Goal: Task Accomplishment & Management: Complete application form

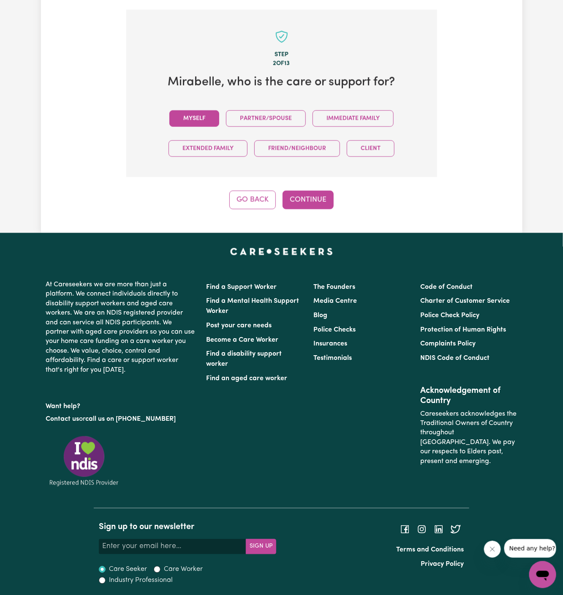
click at [203, 124] on button "Myself" at bounding box center [194, 118] width 50 height 16
click at [259, 180] on div "Step 2 of 13 Mirabelle , who is the care or support for? Myself Partner/Spouse …" at bounding box center [281, 109] width 311 height 199
click at [293, 185] on div "Step 2 of 13 Mirabelle , who is the care or support for? Myself Partner/Spouse …" at bounding box center [281, 109] width 311 height 199
click at [316, 204] on button "Continue" at bounding box center [308, 200] width 51 height 19
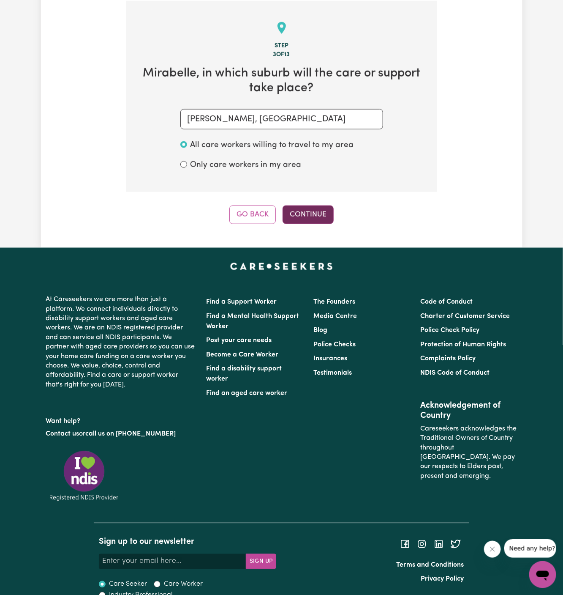
click at [331, 210] on button "Continue" at bounding box center [308, 214] width 51 height 19
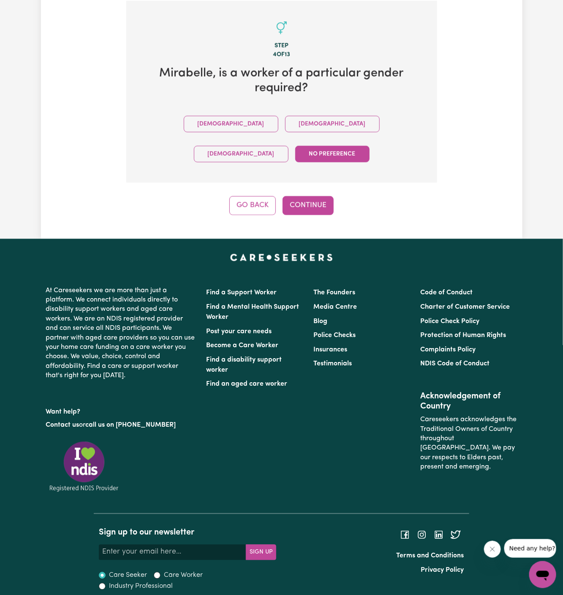
scroll to position [276, 0]
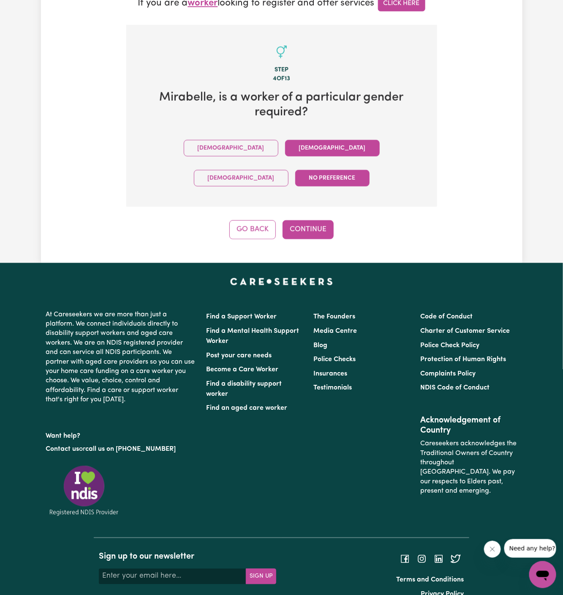
click at [285, 147] on button "Female" at bounding box center [332, 148] width 95 height 16
click at [365, 170] on button "No preference" at bounding box center [332, 178] width 74 height 16
click at [325, 220] on button "Continue" at bounding box center [308, 229] width 51 height 19
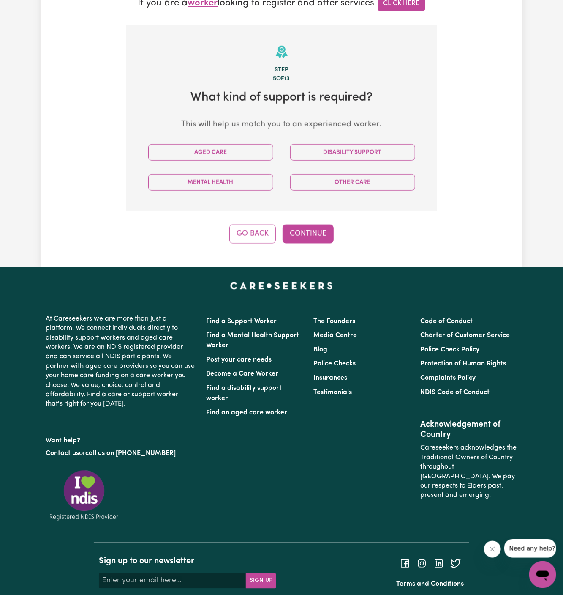
scroll to position [300, 0]
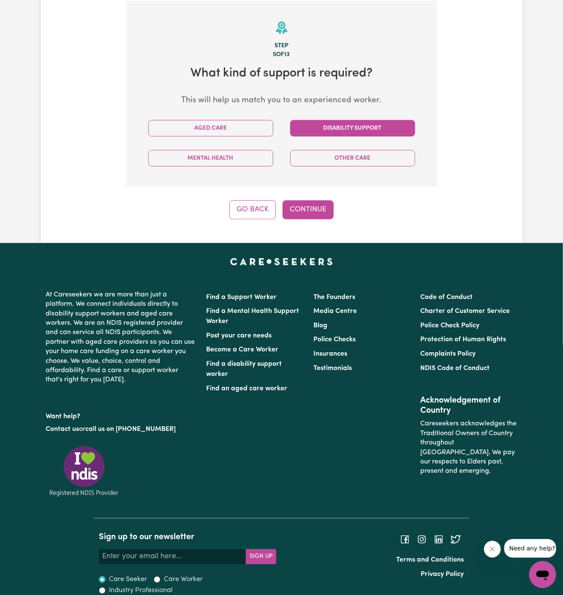
click at [325, 129] on button "Disability Support" at bounding box center [352, 128] width 125 height 16
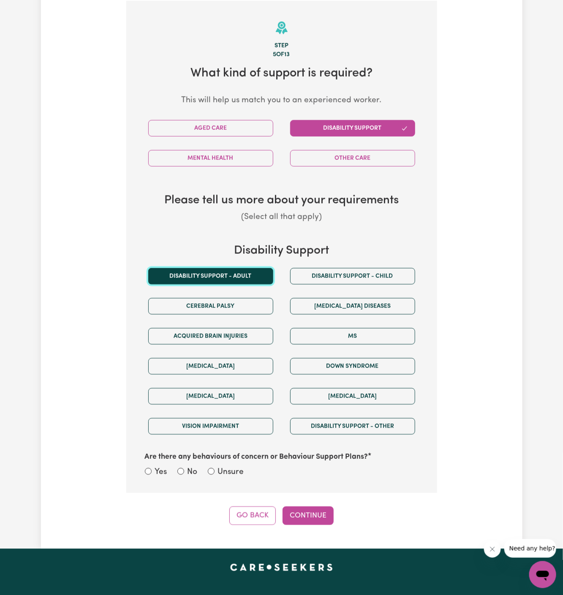
click at [237, 274] on button "Disability support - Adult" at bounding box center [210, 276] width 125 height 16
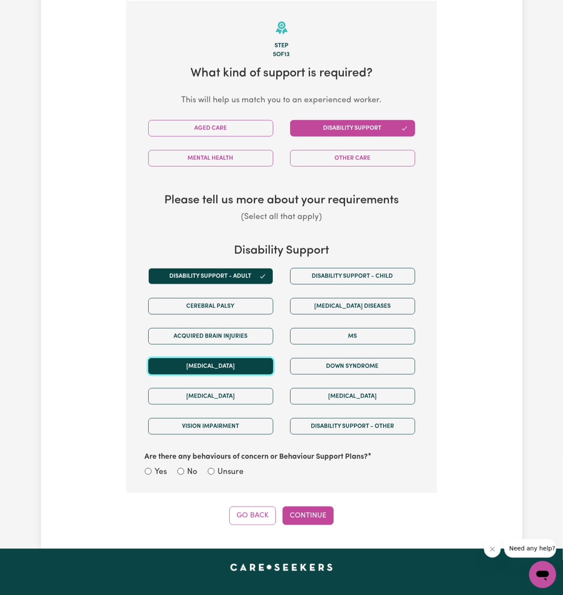
click at [224, 362] on button "[MEDICAL_DATA]" at bounding box center [210, 366] width 125 height 16
drag, startPoint x: 322, startPoint y: 509, endPoint x: 243, endPoint y: 463, distance: 91.7
click at [243, 463] on div "Step 5 of 13 What kind of support is required? This will help us match you to a…" at bounding box center [281, 263] width 311 height 524
click at [243, 463] on div "Are there any behaviours of concern or Behaviour Support Plans? Yes No Unsure" at bounding box center [282, 460] width 284 height 38
click at [224, 469] on label "Unsure" at bounding box center [231, 472] width 26 height 12
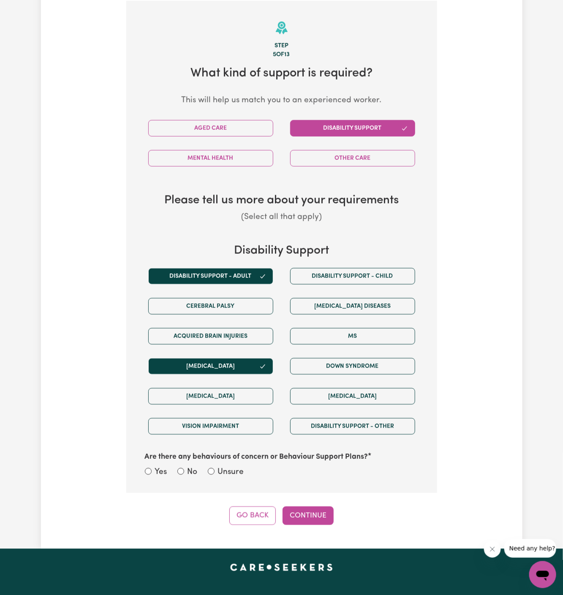
click at [215, 469] on input "Unsure" at bounding box center [211, 471] width 7 height 7
radio input "true"
click at [302, 502] on div "Step 5 of 13 What kind of support is required? This will help us match you to a…" at bounding box center [281, 263] width 311 height 524
click at [310, 516] on button "Continue" at bounding box center [308, 515] width 51 height 19
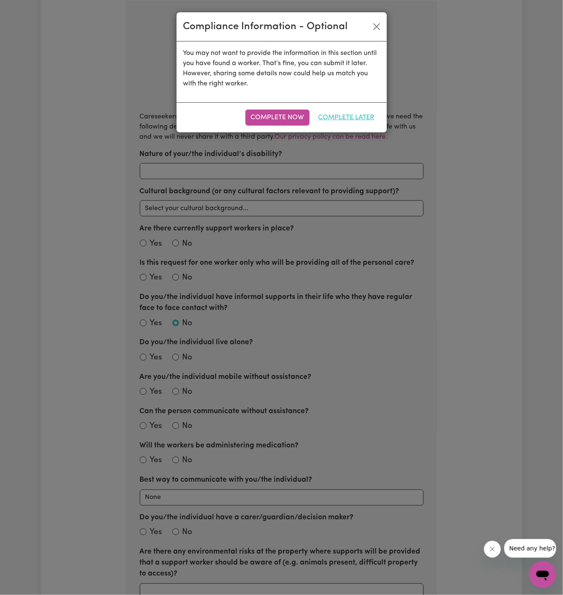
click at [355, 120] on button "Complete Later" at bounding box center [346, 117] width 67 height 16
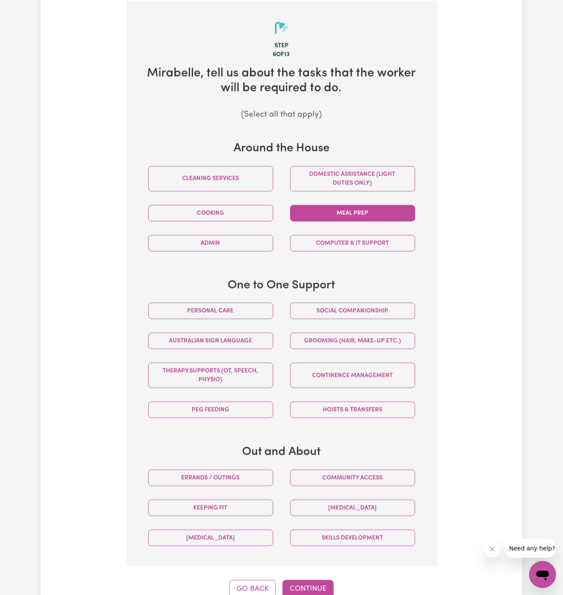
click at [367, 216] on button "Meal prep" at bounding box center [352, 213] width 125 height 16
click at [242, 216] on button "Cooking" at bounding box center [210, 213] width 125 height 16
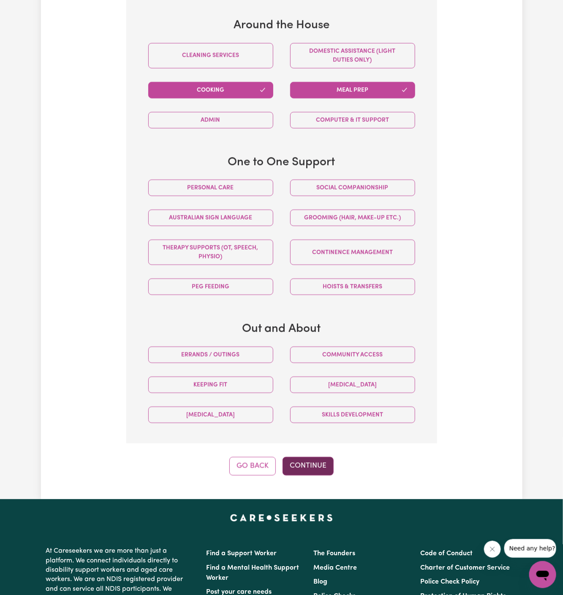
click at [309, 461] on button "Continue" at bounding box center [308, 466] width 51 height 19
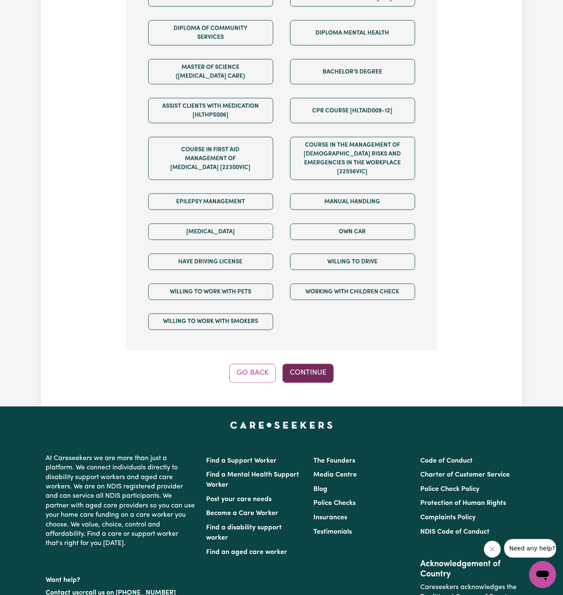
click at [317, 367] on button "Continue" at bounding box center [308, 373] width 51 height 19
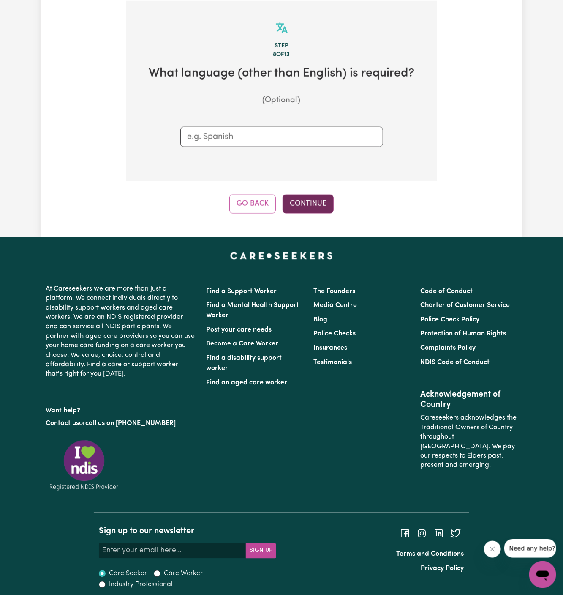
click at [312, 209] on button "Continue" at bounding box center [308, 203] width 51 height 19
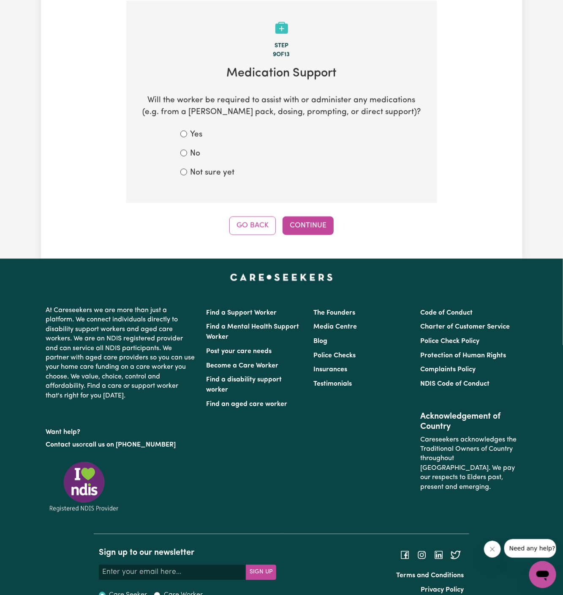
click at [201, 175] on label "Not sure yet" at bounding box center [213, 173] width 44 height 12
click at [187, 175] on input "Not sure yet" at bounding box center [183, 172] width 7 height 7
radio input "true"
click at [202, 157] on div "No" at bounding box center [281, 154] width 203 height 12
drag, startPoint x: 294, startPoint y: 202, endPoint x: 200, endPoint y: 154, distance: 105.5
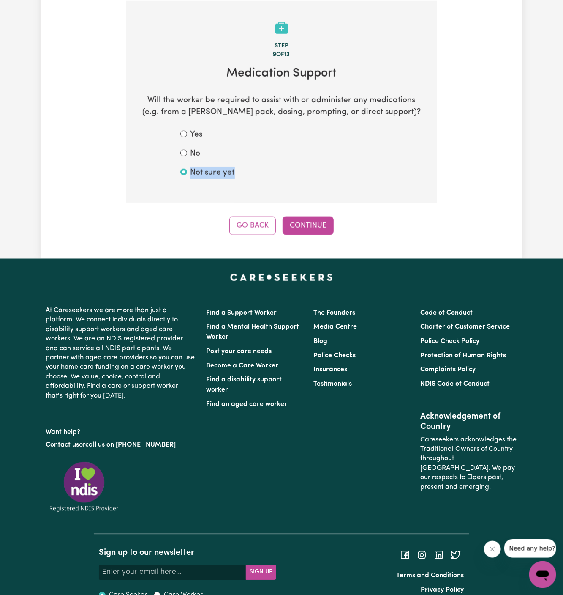
click at [200, 154] on div "Step 9 of 13 Medication Support Will the worker be required to assist with or a…" at bounding box center [281, 118] width 311 height 234
click at [194, 153] on label "No" at bounding box center [196, 154] width 10 height 12
click at [187, 153] on input "No" at bounding box center [183, 153] width 7 height 7
radio input "true"
click at [318, 224] on button "Continue" at bounding box center [308, 225] width 51 height 19
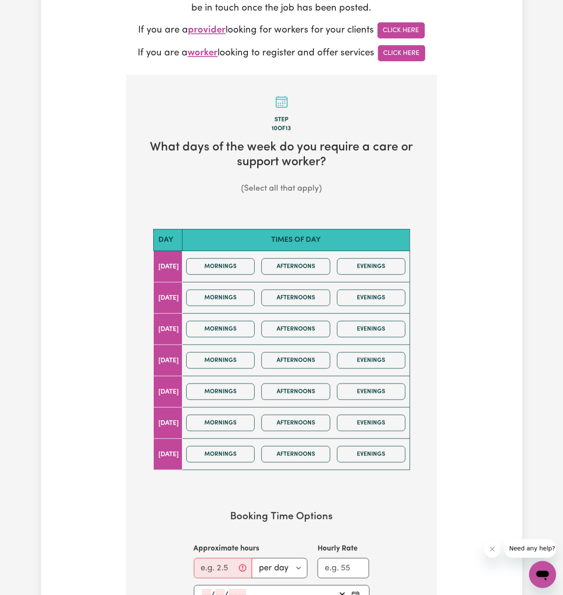
scroll to position [241, 0]
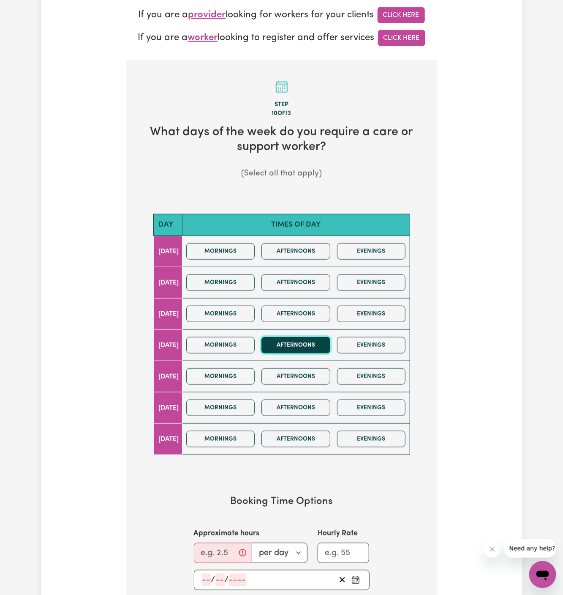
click at [300, 345] on button "Afternoons" at bounding box center [296, 345] width 69 height 16
click at [396, 345] on button "Evenings" at bounding box center [371, 345] width 69 height 16
click at [212, 546] on input "Approximate hours" at bounding box center [223, 553] width 58 height 20
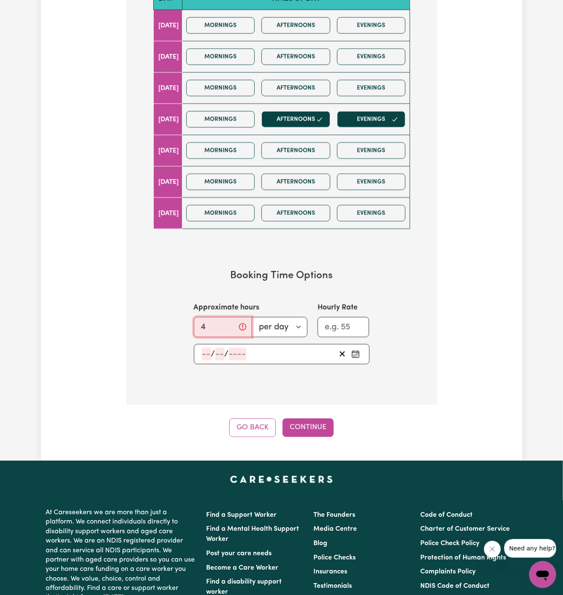
scroll to position [467, 0]
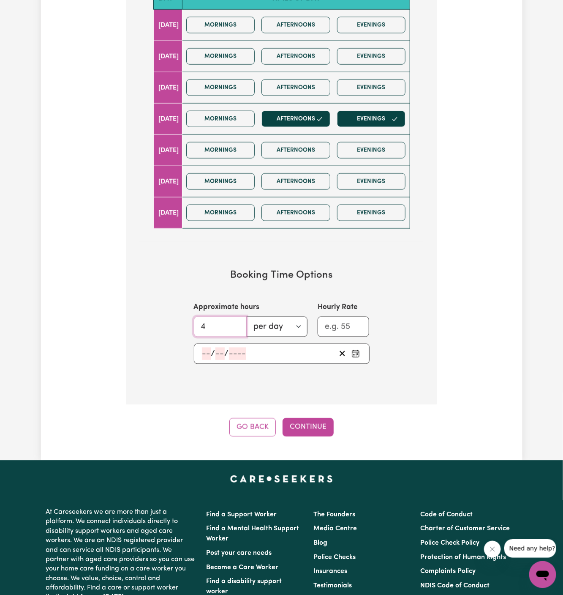
type input "4"
click at [205, 349] on input "number" at bounding box center [206, 353] width 9 height 13
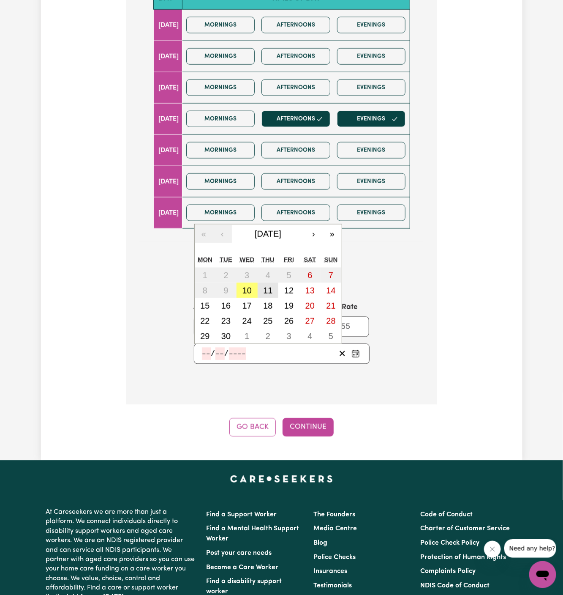
click at [270, 286] on abbr "11" at bounding box center [267, 290] width 9 height 9
type input "2025-09-11"
type input "11"
type input "9"
type input "2025"
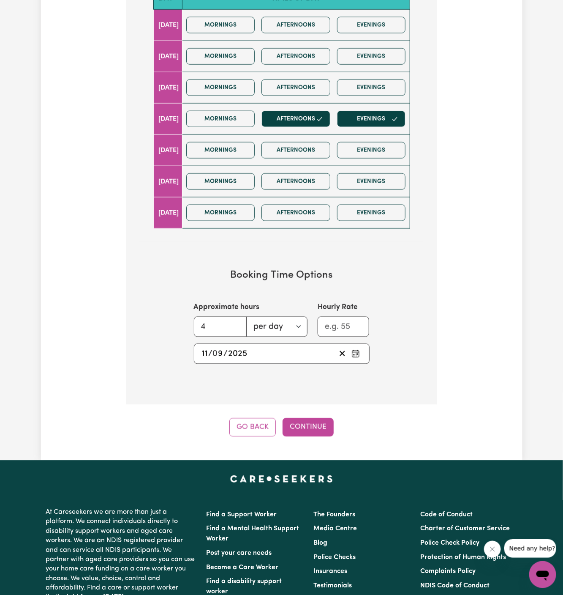
click at [306, 434] on div "Tell us your care and support requirements Welcome to Careseekers. We are excit…" at bounding box center [282, 12] width 482 height 898
click at [304, 420] on button "Continue" at bounding box center [308, 427] width 51 height 19
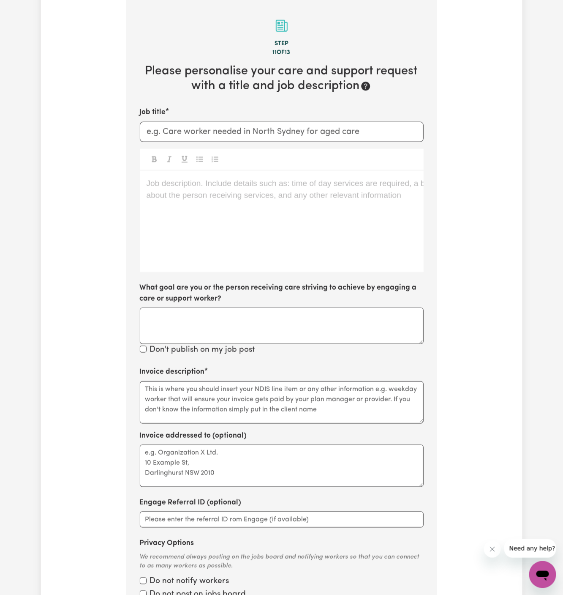
scroll to position [300, 0]
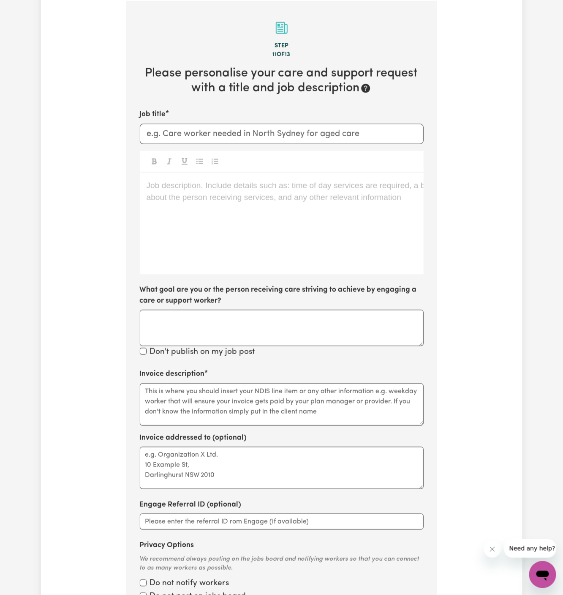
click at [324, 194] on div "Job description. Include details such as: time of day services are required, a …" at bounding box center [282, 223] width 284 height 101
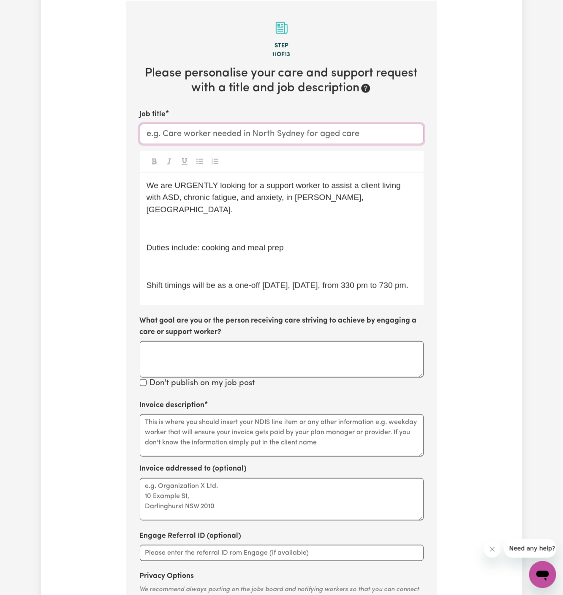
click at [224, 132] on input "Job title" at bounding box center [282, 134] width 284 height 20
paste input "We are URGENTLY looking for a support worker to assist a client living with ASD…"
click at [290, 208] on div "We are URGENTLY looking for a support worker to assist a client living with ASD…" at bounding box center [282, 239] width 284 height 133
drag, startPoint x: 354, startPoint y: 199, endPoint x: 275, endPoint y: 195, distance: 78.7
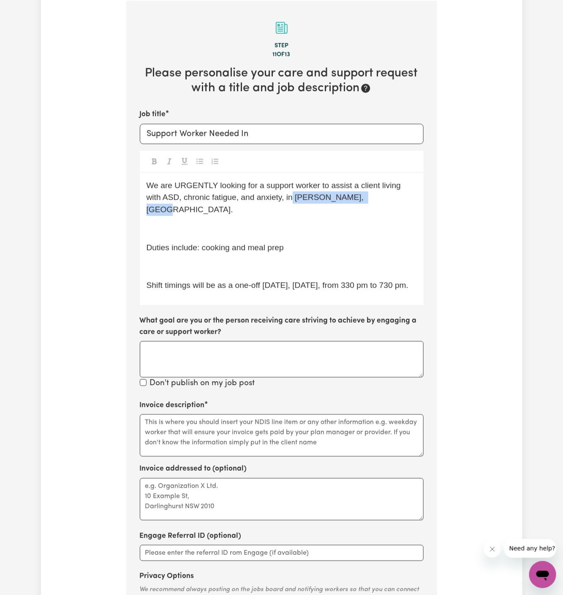
click at [275, 195] on p "We are URGENTLY looking for a support worker to assist a client living with ASD…" at bounding box center [282, 198] width 270 height 36
copy span "Wollstonecraft, NSW."
click at [301, 139] on input "Support Worker Needed In" at bounding box center [282, 134] width 284 height 20
paste input "Wollstonecraft, NSW."
click at [254, 135] on input "Support Worker Needed In Wollstonecraft, NSW" at bounding box center [282, 134] width 284 height 20
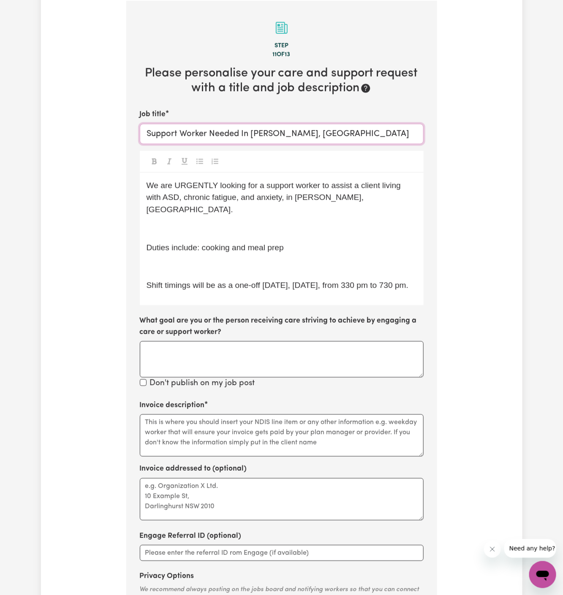
type input "Support Worker Needed In Wollstonecraft, NSW"
click at [238, 205] on div "We are URGENTLY looking for a support worker to assist a client living with ASD…" at bounding box center [282, 239] width 284 height 133
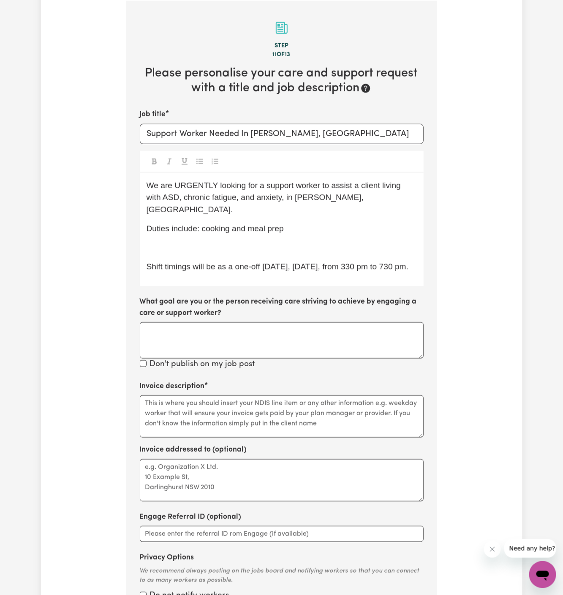
click at [235, 225] on div "We are URGENTLY looking for a support worker to assist a client living with ASD…" at bounding box center [282, 230] width 284 height 114
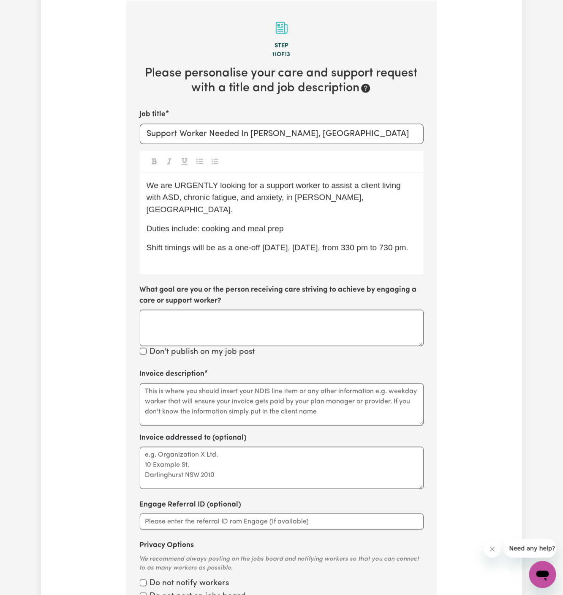
click at [254, 243] on p "Shift timings will be as a one-off tomorrow, Thursday 11/09, from 330 pm to 730…" at bounding box center [282, 248] width 270 height 12
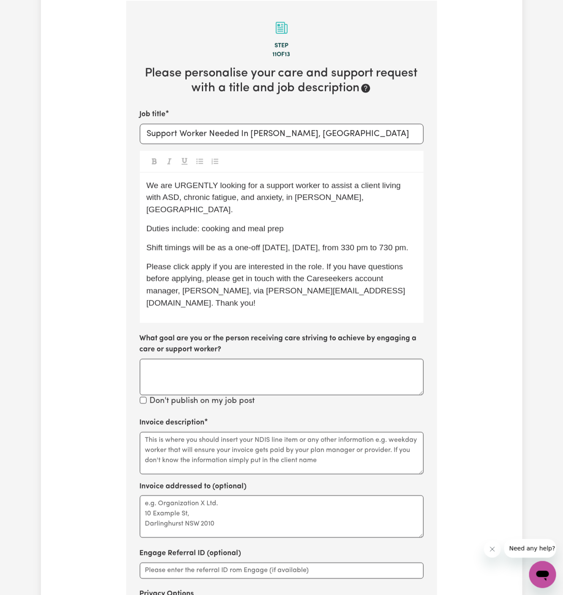
click at [198, 261] on p "Please click apply if you are interested in the role. If you have questions bef…" at bounding box center [282, 285] width 270 height 49
click at [360, 448] on textarea "Invoice description" at bounding box center [282, 453] width 284 height 42
paste textarea "Chosen Family"
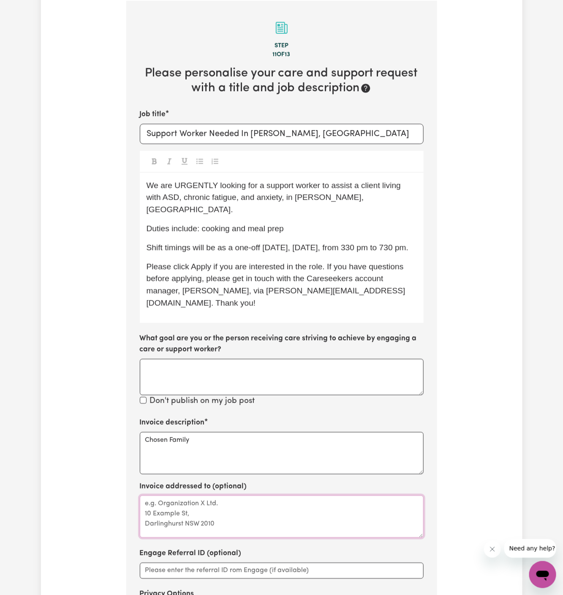
click at [341, 495] on textarea "Invoice addressed to (optional)" at bounding box center [282, 516] width 284 height 42
click at [145, 432] on textarea "Chosen Family" at bounding box center [282, 453] width 284 height 42
click at [149, 432] on textarea "c/o Chosen Family" at bounding box center [282, 453] width 284 height 42
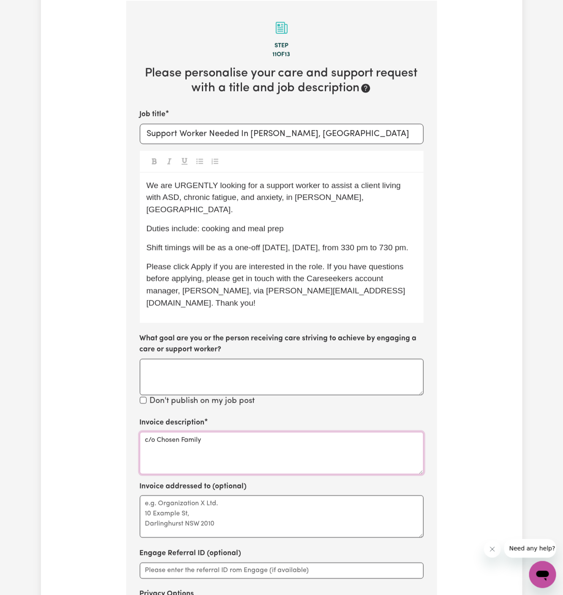
type textarea "c/o Chosen Family"
click at [167, 502] on textarea "Invoice addressed to (optional)" at bounding box center [282, 516] width 284 height 42
paste textarea "c/o Chosen Family"
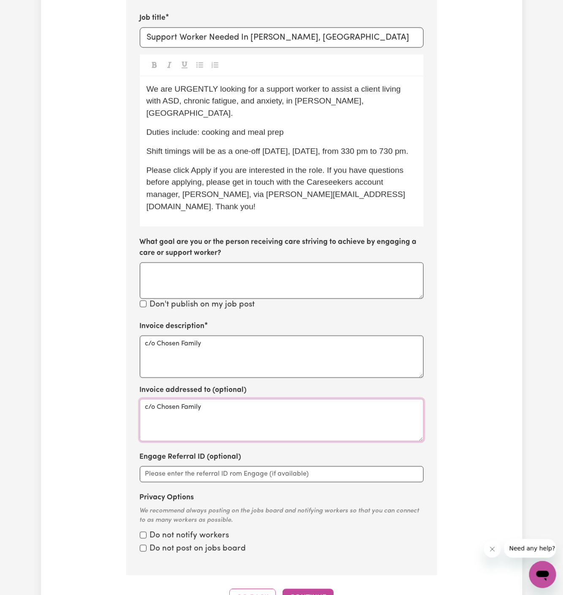
scroll to position [469, 0]
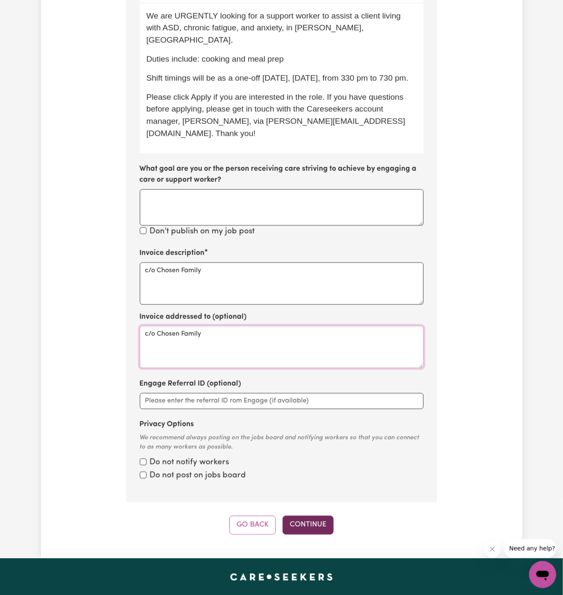
type textarea "c/o Chosen Family"
click at [313, 516] on button "Continue" at bounding box center [308, 525] width 51 height 19
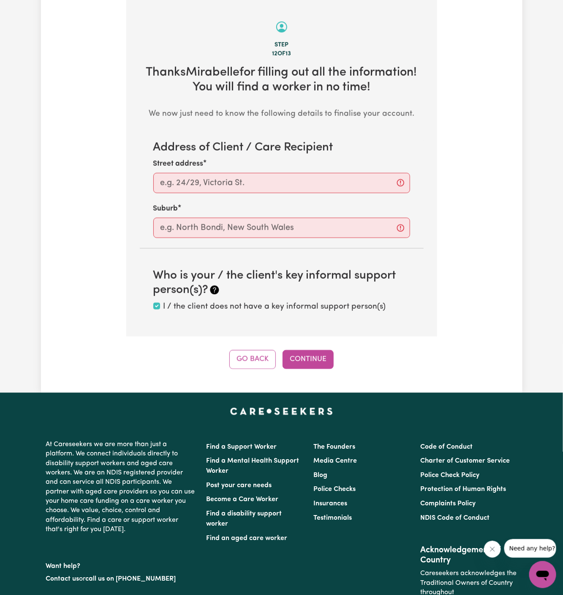
scroll to position [300, 0]
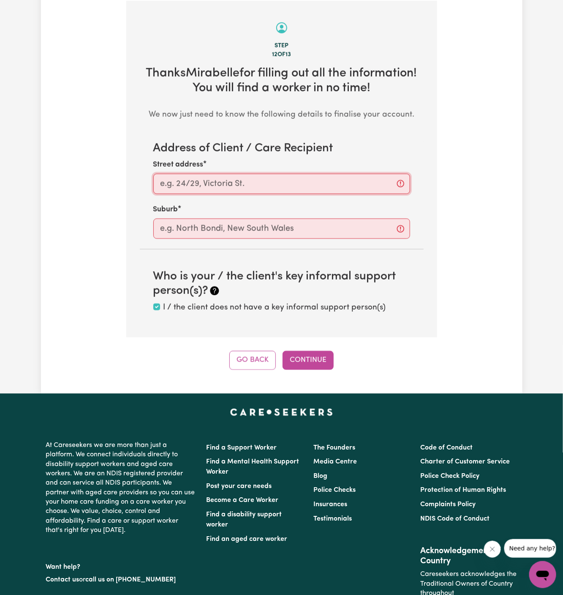
click at [276, 176] on input "Street address" at bounding box center [281, 184] width 257 height 20
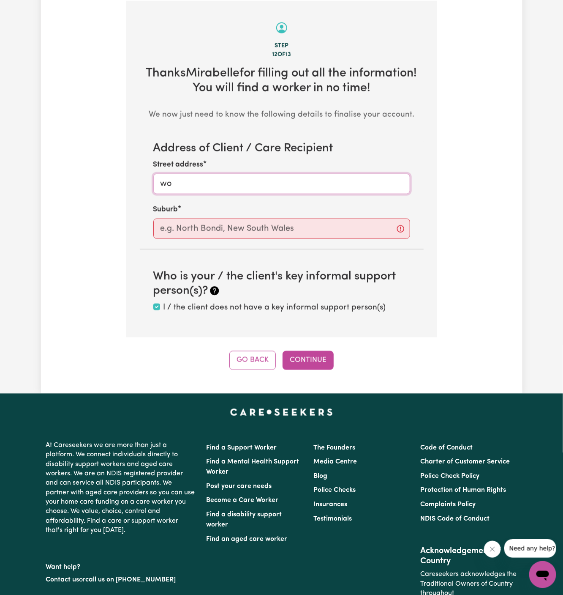
type input "w"
click at [218, 180] on input "Wollstonecraft" at bounding box center [281, 184] width 257 height 20
type input "Wollstonecraft"
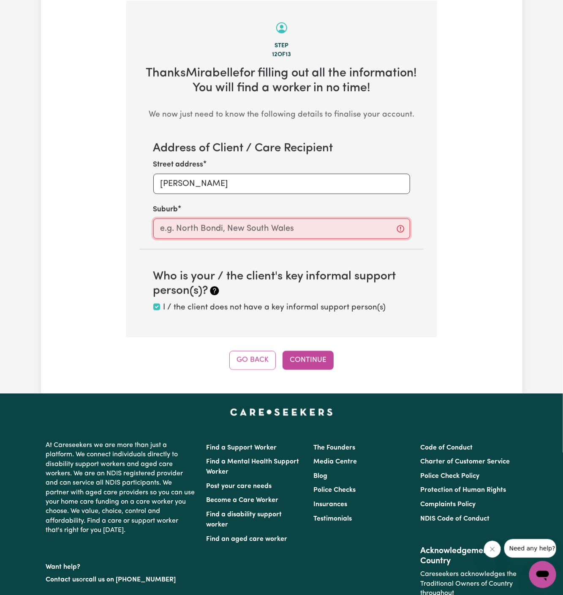
click at [226, 228] on input "text" at bounding box center [281, 228] width 257 height 20
paste input "Wollstonecraft"
type input "Wollstonecraft"
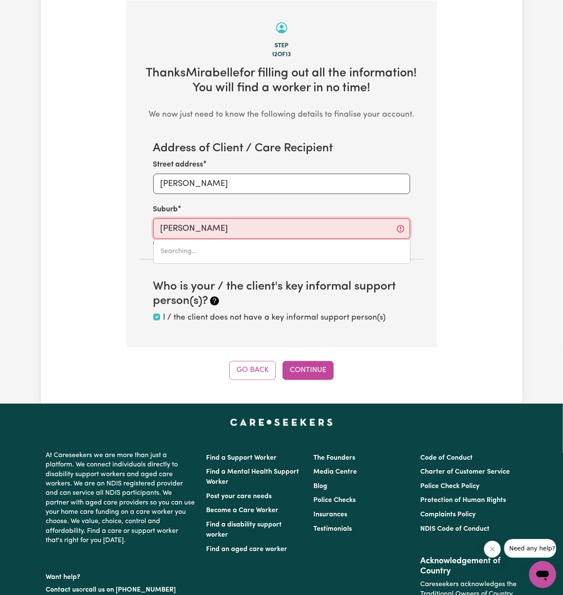
type input "Wollstonecraft, New South Wales, 2065"
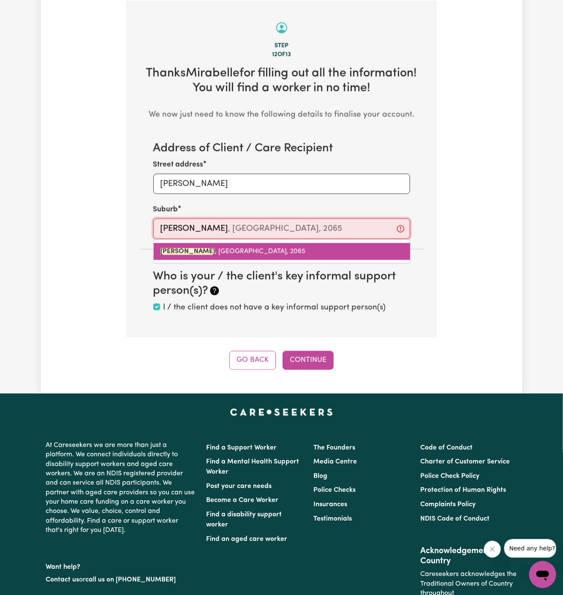
click at [232, 253] on span "WOLLSTONECRAFT , New South Wales, 2065" at bounding box center [233, 251] width 145 height 7
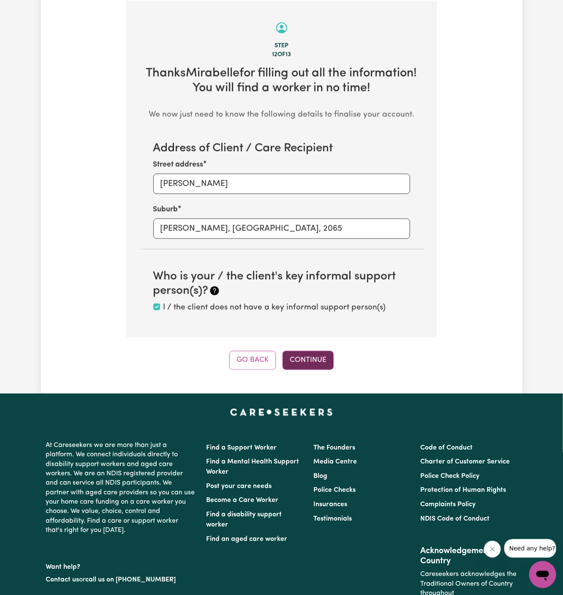
click at [311, 362] on button "Continue" at bounding box center [308, 360] width 51 height 19
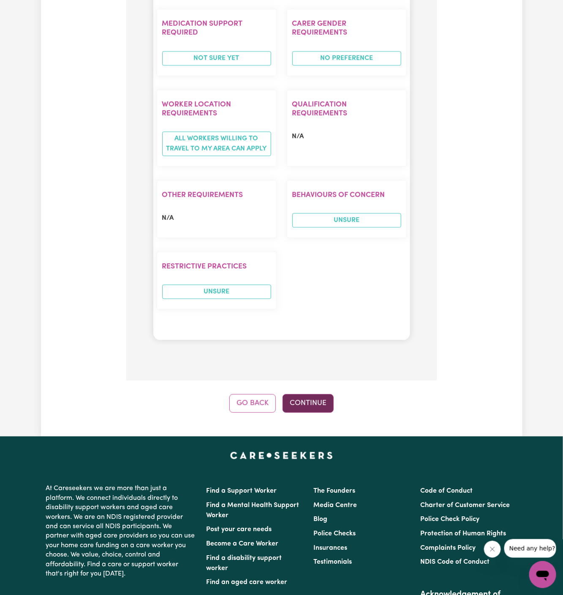
click at [325, 394] on button "Continue" at bounding box center [308, 403] width 51 height 19
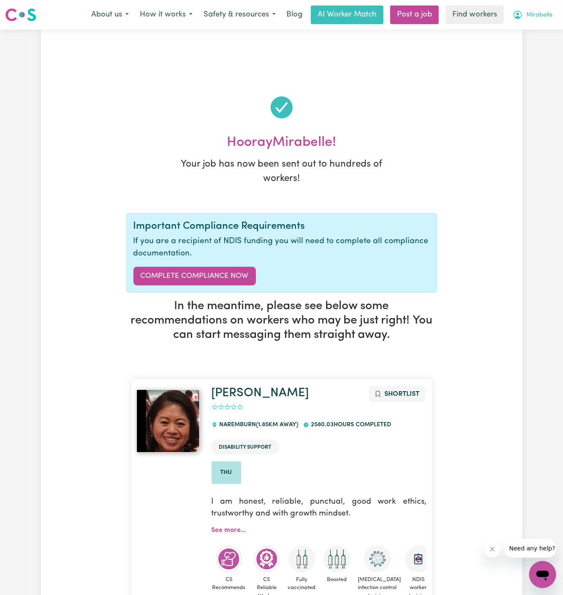
click at [545, 10] on button "Mirabelle" at bounding box center [533, 15] width 51 height 18
click at [537, 28] on link "My Dashboard" at bounding box center [524, 33] width 67 height 16
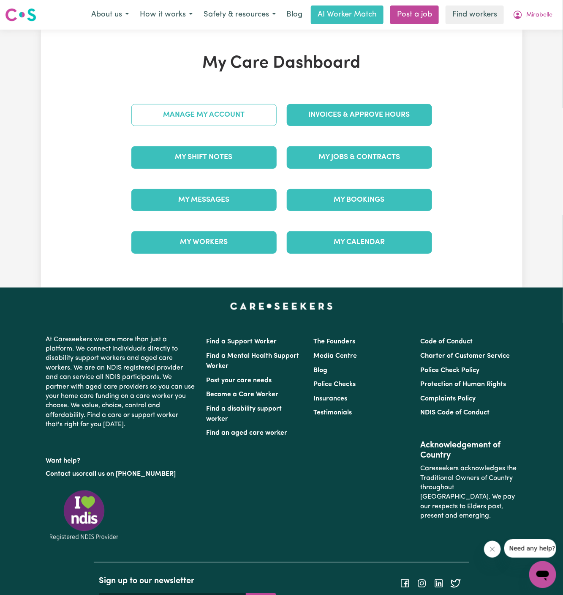
click at [248, 116] on link "Manage My Account" at bounding box center [203, 115] width 145 height 22
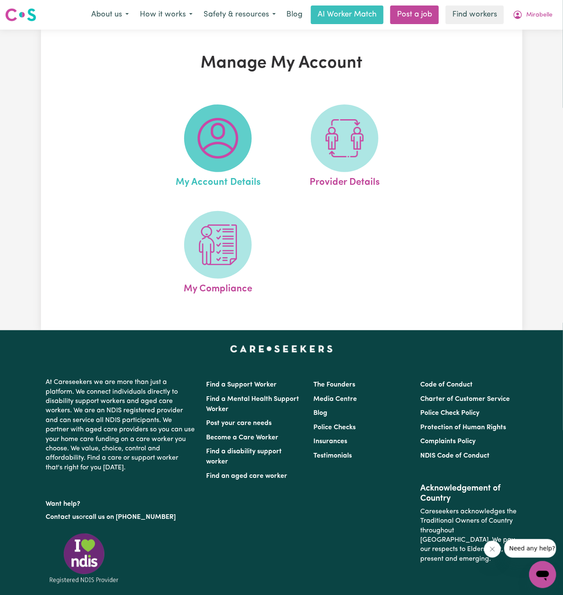
click at [229, 121] on img at bounding box center [218, 138] width 41 height 41
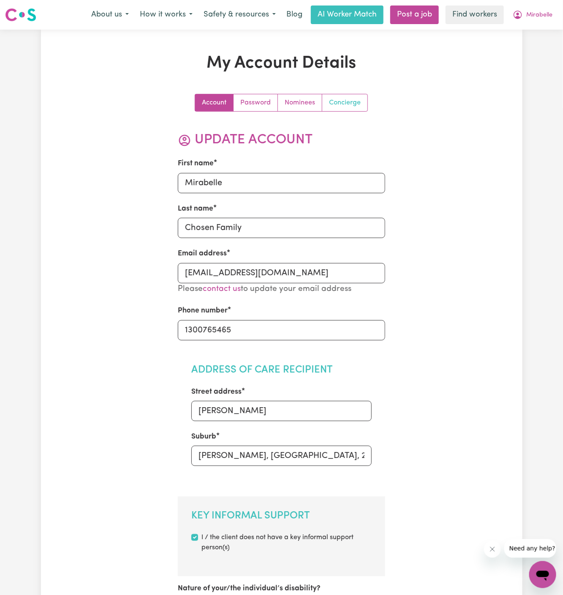
click at [347, 101] on link "Concierge" at bounding box center [344, 102] width 45 height 17
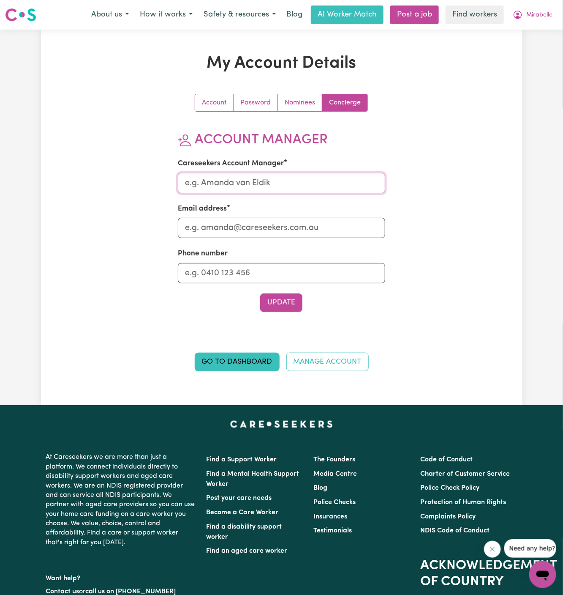
click at [319, 182] on input "Careseekers Account Manager" at bounding box center [281, 183] width 207 height 20
type input "Annie"
click at [276, 226] on input "Email address" at bounding box center [281, 228] width 207 height 20
type input "annie@careseekers.com.au"
click at [284, 279] on input "Phone number" at bounding box center [281, 273] width 207 height 20
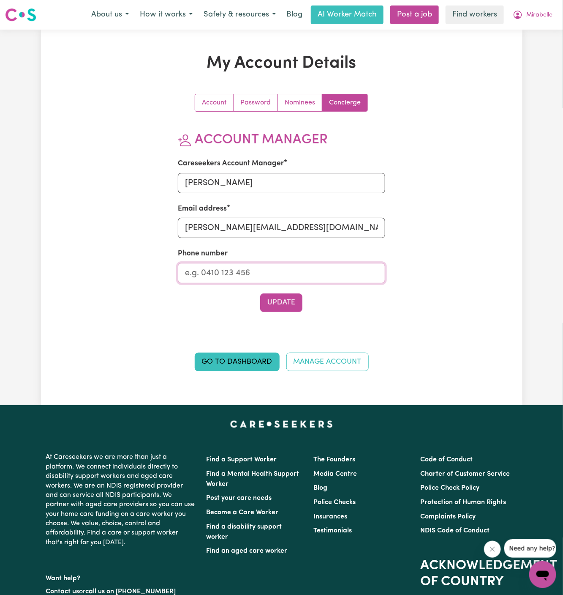
type input "1300765465"
click at [285, 300] on button "Update" at bounding box center [281, 302] width 42 height 19
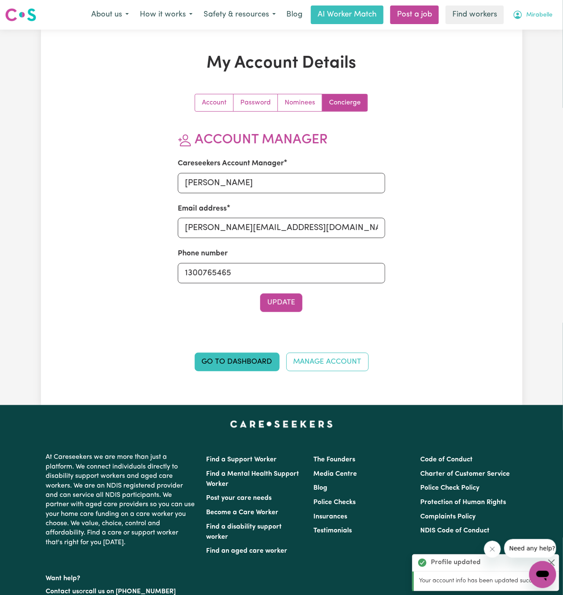
click at [541, 17] on span "Mirabelle" at bounding box center [540, 15] width 26 height 9
click at [528, 38] on link "My Dashboard" at bounding box center [524, 33] width 67 height 16
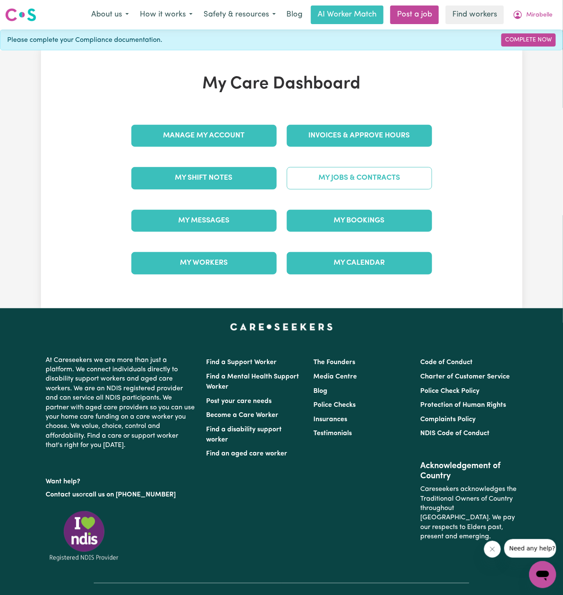
click at [377, 176] on link "My Jobs & Contracts" at bounding box center [359, 178] width 145 height 22
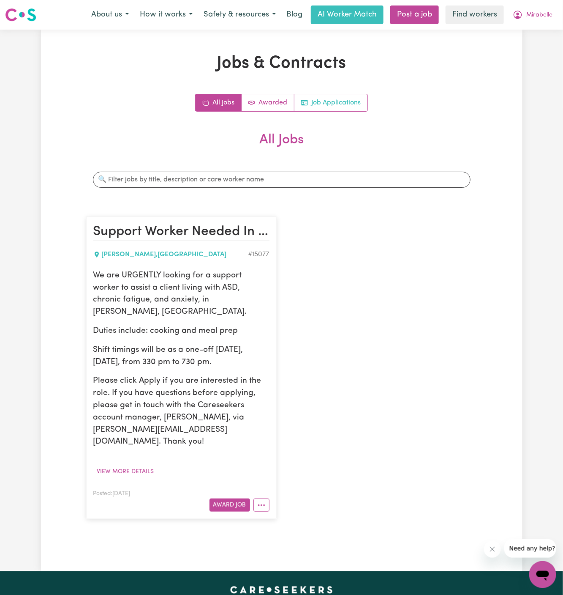
click at [347, 108] on link "Job Applications" at bounding box center [331, 102] width 73 height 17
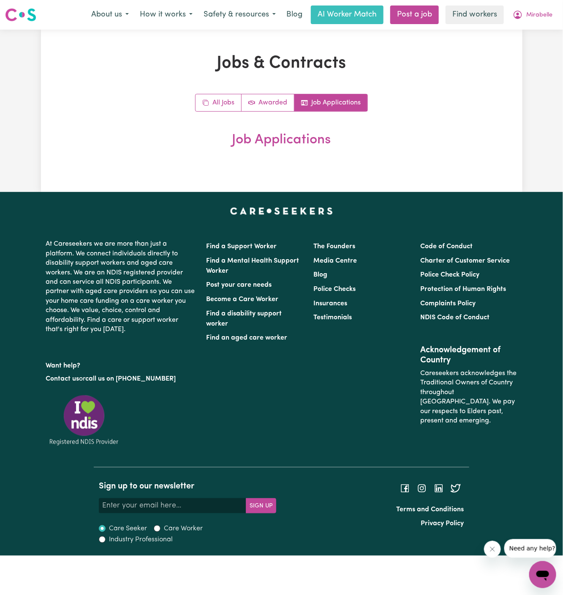
drag, startPoint x: 370, startPoint y: 124, endPoint x: 360, endPoint y: 124, distance: 9.3
click at [368, 124] on div "All Jobs Awarded Job Applications Job Applications" at bounding box center [281, 121] width 391 height 54
click at [224, 97] on link "All Jobs" at bounding box center [219, 102] width 46 height 17
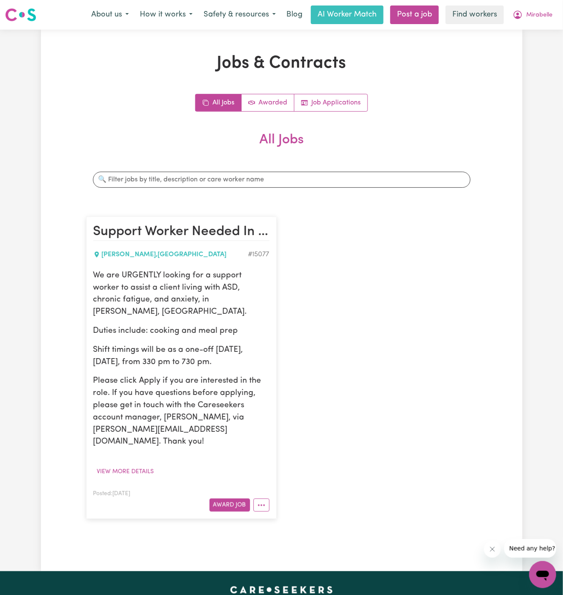
click at [356, 294] on div "Support Worker Needed In Wollstonecraft, NSW WOLLSTONECRAFT , New South Wales #…" at bounding box center [281, 367] width 401 height 319
click at [551, 17] on span "Mirabelle" at bounding box center [540, 15] width 26 height 9
click at [536, 31] on link "My Dashboard" at bounding box center [524, 33] width 67 height 16
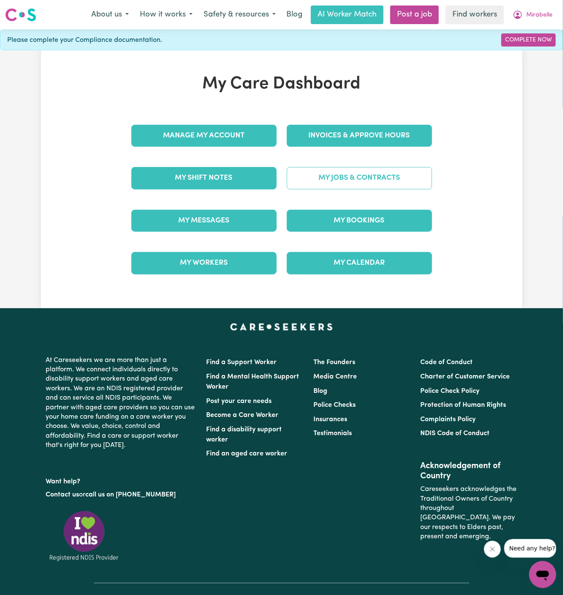
click at [379, 171] on link "My Jobs & Contracts" at bounding box center [359, 178] width 145 height 22
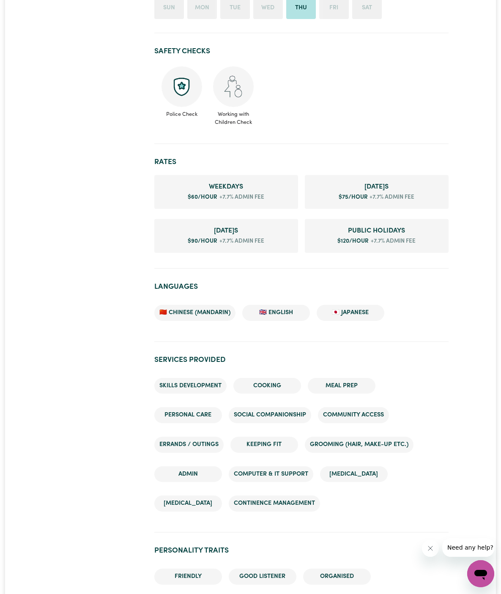
scroll to position [442, 0]
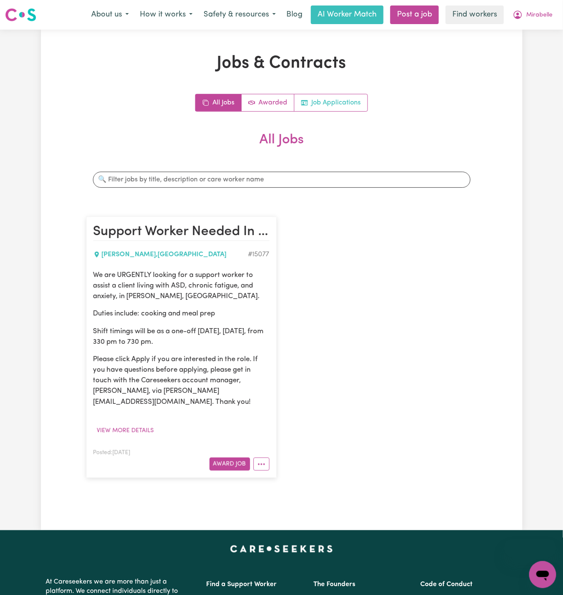
click at [349, 97] on link "Job Applications" at bounding box center [331, 102] width 73 height 17
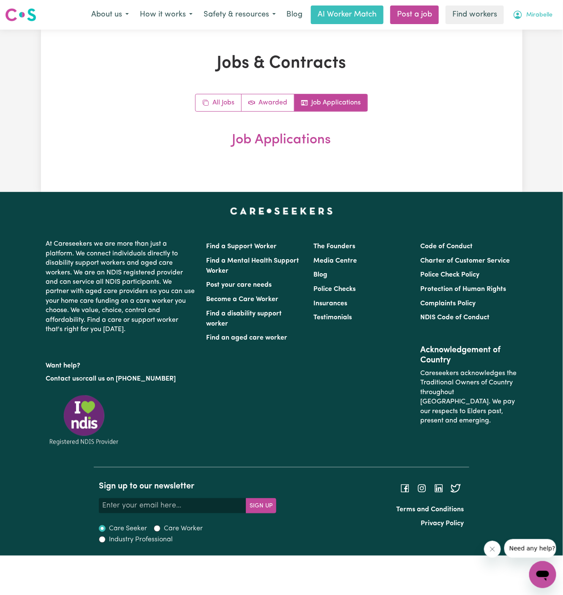
click at [545, 16] on span "Mirabelle" at bounding box center [540, 15] width 26 height 9
click at [542, 31] on link "My Dashboard" at bounding box center [524, 33] width 67 height 16
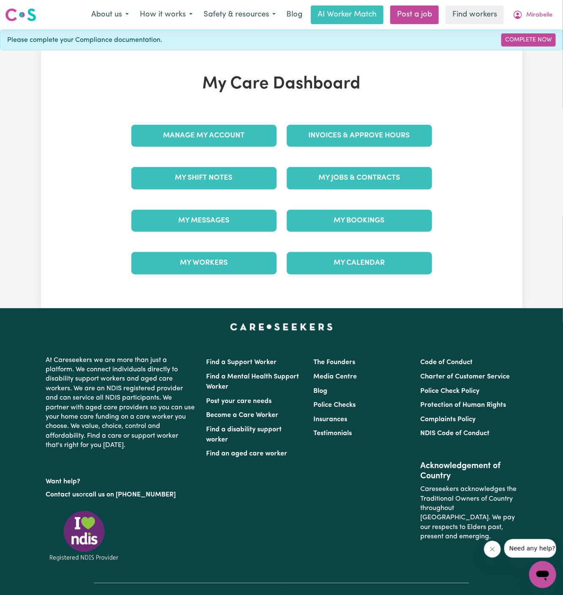
click at [244, 115] on div "Manage My Account" at bounding box center [204, 136] width 156 height 42
click at [241, 122] on div "Manage My Account" at bounding box center [204, 136] width 156 height 42
click at [237, 138] on link "Manage My Account" at bounding box center [203, 136] width 145 height 22
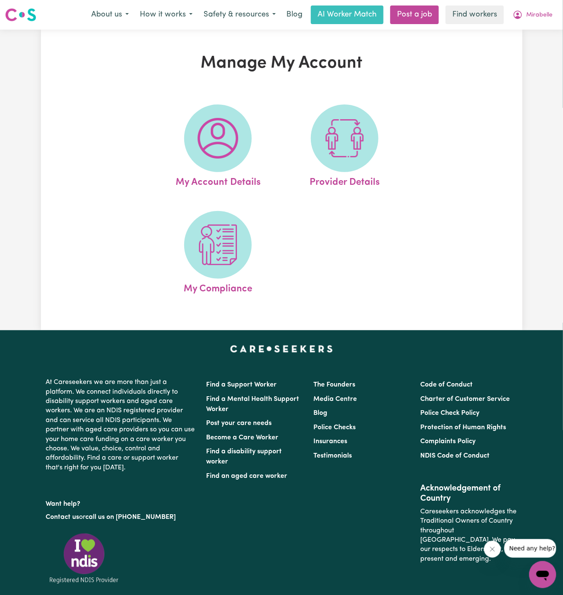
click at [237, 138] on img at bounding box center [218, 138] width 41 height 41
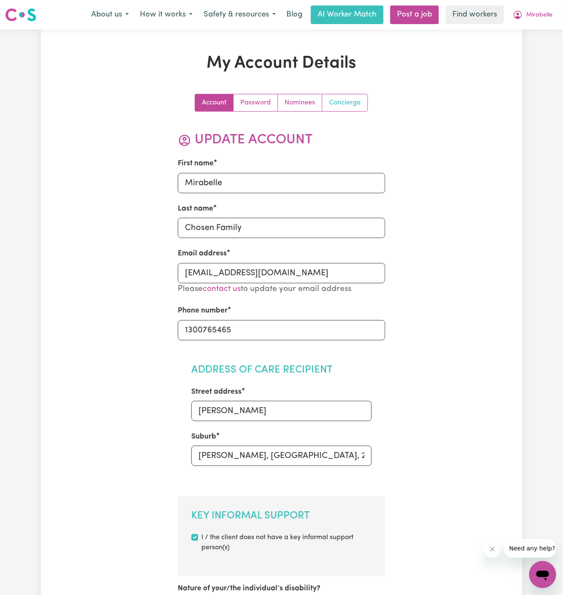
click at [348, 99] on link "Concierge" at bounding box center [344, 102] width 45 height 17
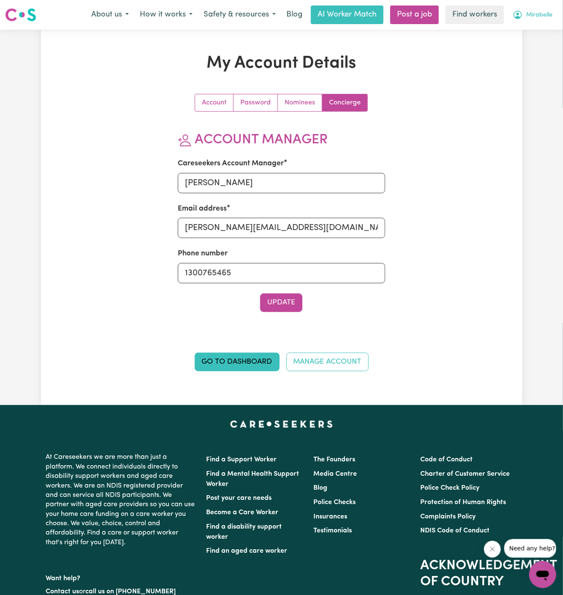
click at [535, 14] on span "Mirabelle" at bounding box center [540, 15] width 26 height 9
click at [535, 38] on link "My Dashboard" at bounding box center [524, 33] width 67 height 16
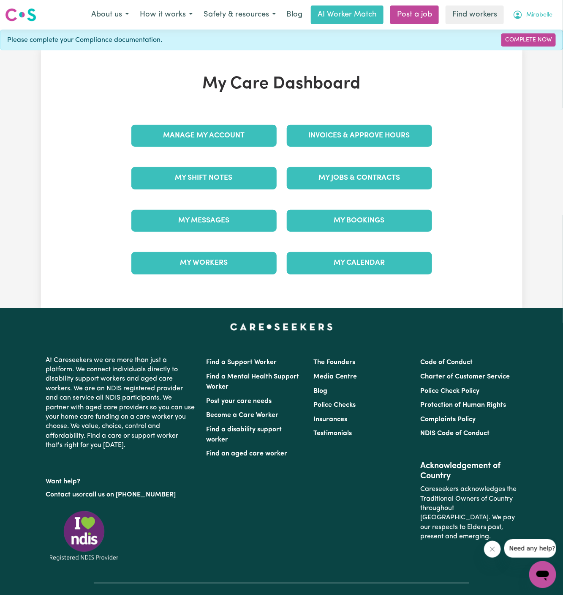
click at [540, 14] on span "Mirabelle" at bounding box center [540, 15] width 26 height 9
click at [540, 44] on link "Logout" at bounding box center [524, 49] width 67 height 16
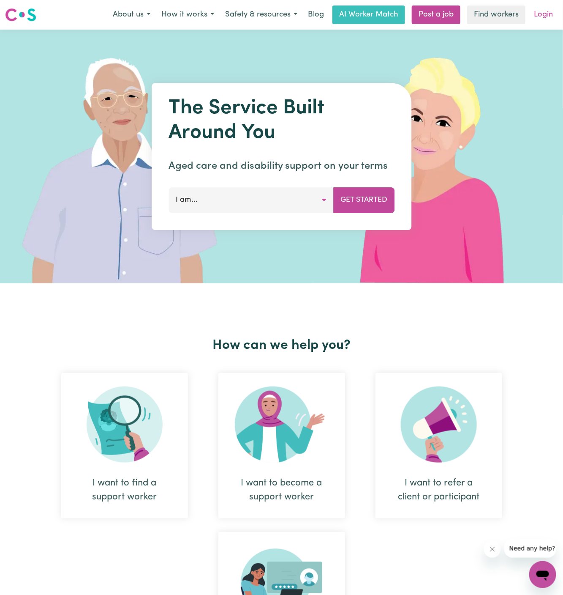
click at [546, 16] on link "Login" at bounding box center [543, 14] width 29 height 19
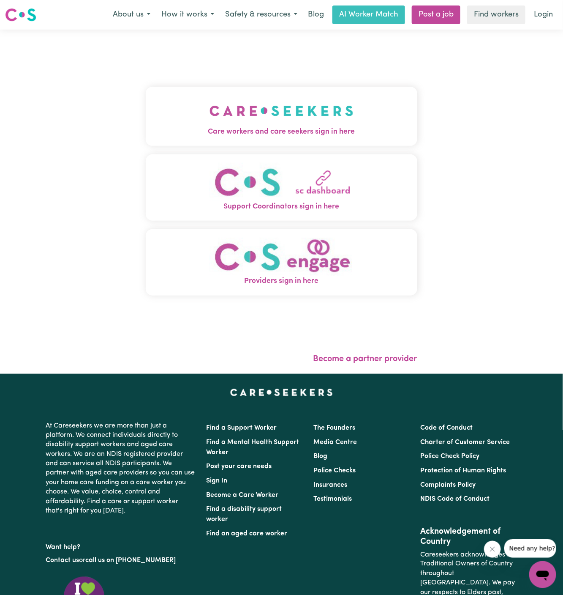
click at [276, 104] on img "Care workers and care seekers sign in here" at bounding box center [282, 110] width 144 height 31
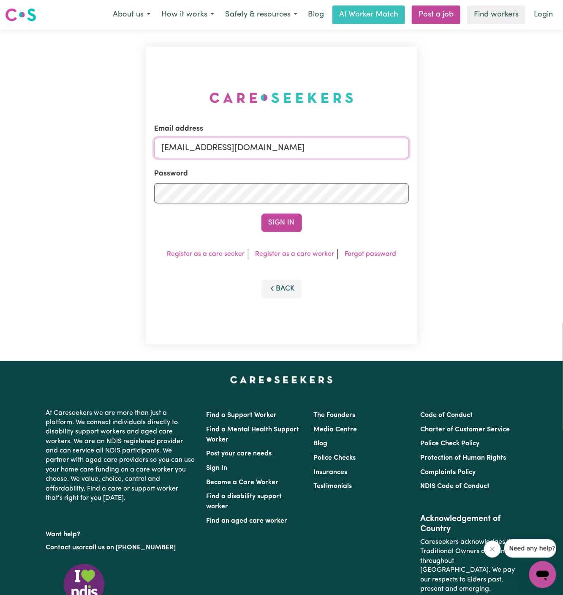
drag, startPoint x: 205, startPoint y: 147, endPoint x: 541, endPoint y: 147, distance: 336.4
click at [541, 147] on div "Email address superuser~GrahamWhiteKNC@careseekers.com.au Password Sign In Regi…" at bounding box center [281, 195] width 563 height 331
type input "superuser~LeoSommerichKNC@careseekers.com.au"
click at [289, 227] on button "Sign In" at bounding box center [282, 222] width 41 height 19
